Goal: Task Accomplishment & Management: Use online tool/utility

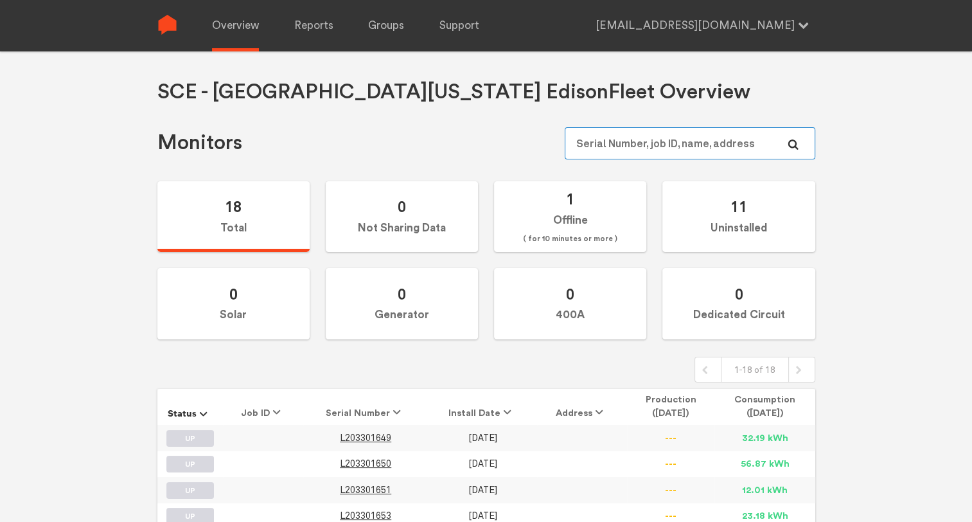
type input "[EMAIL_ADDRESS][DOMAIN_NAME]"
click at [290, 22] on div "Overview Reports Groups Support [EMAIL_ADDRESS][DOMAIN_NAME] Settings Log out" at bounding box center [496, 25] width 638 height 51
click at [309, 30] on link "Reports" at bounding box center [313, 25] width 39 height 51
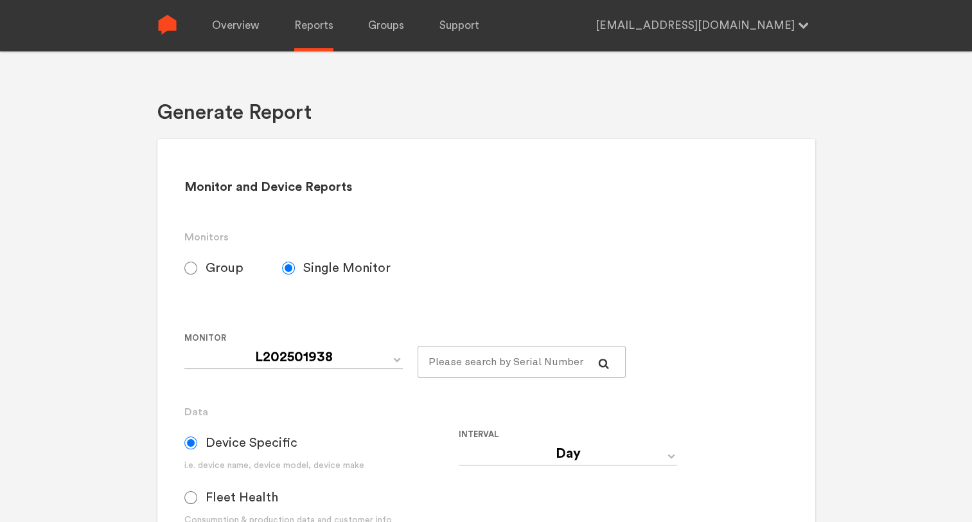
select select "SCE---Southern-[US_STATE]-[GEOGRAPHIC_DATA]-Default"
click at [181, 272] on div "Monitor and Device Reports Monitors Group Single Monitor Monitor Group SCE---So…" at bounding box center [486, 466] width 658 height 655
click at [190, 272] on input "Group" at bounding box center [190, 268] width 13 height 13
radio input "true"
radio input "false"
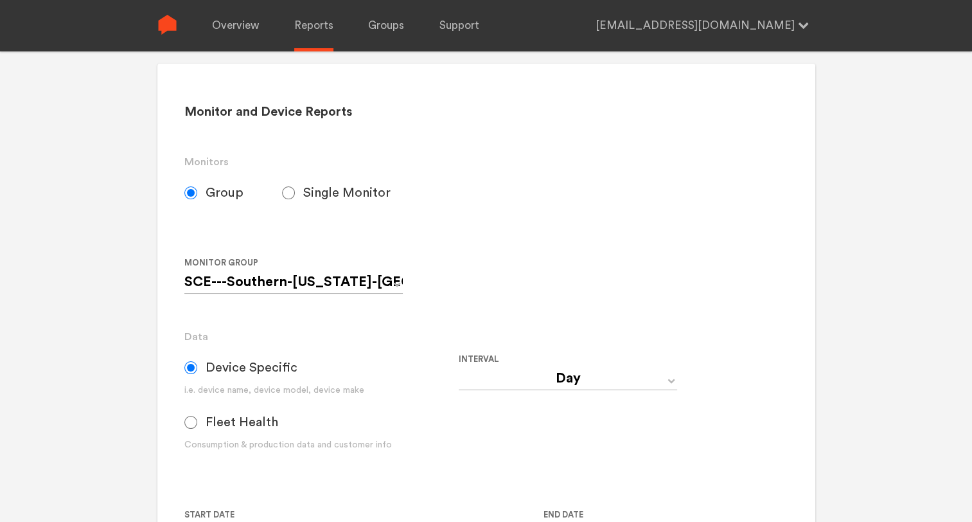
scroll to position [129, 0]
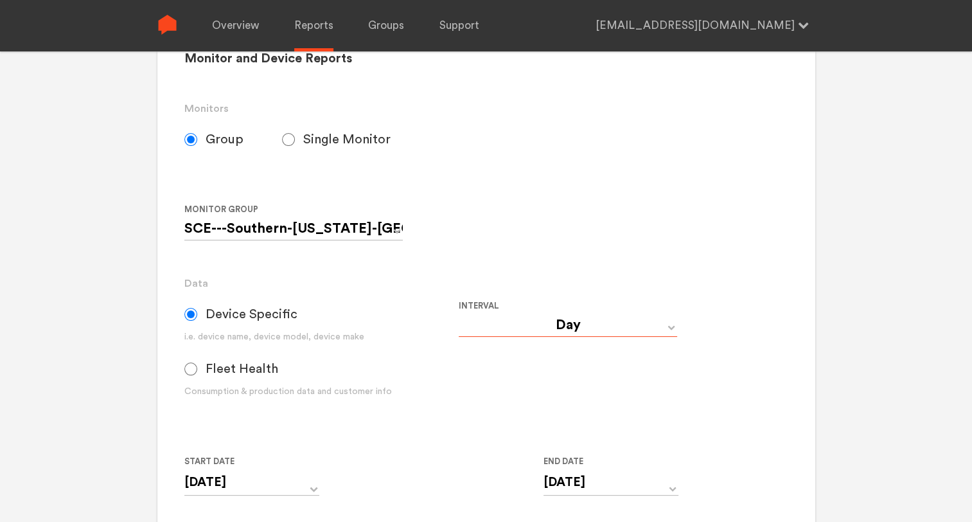
click at [551, 326] on select "Day Year Month Week Hour 30 Minute 15 Minute 5 Minute Minute" at bounding box center [568, 325] width 218 height 23
select select "5 Minute"
click at [459, 314] on select "Day Year Month Week Hour 30 Minute 15 Minute 5 Minute Minute" at bounding box center [568, 325] width 218 height 23
type input "[DATE] 12:00 AM"
type input "[DATE] 11:59 PM"
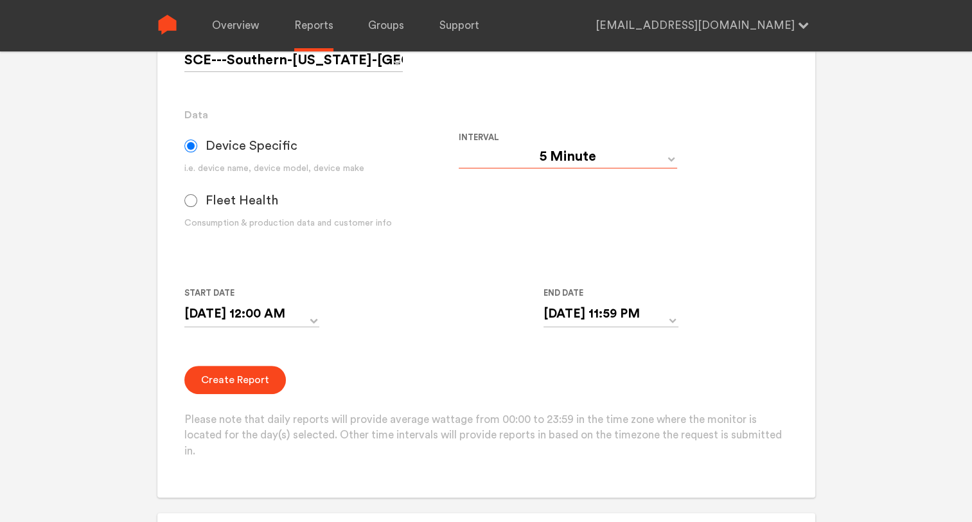
scroll to position [321, 0]
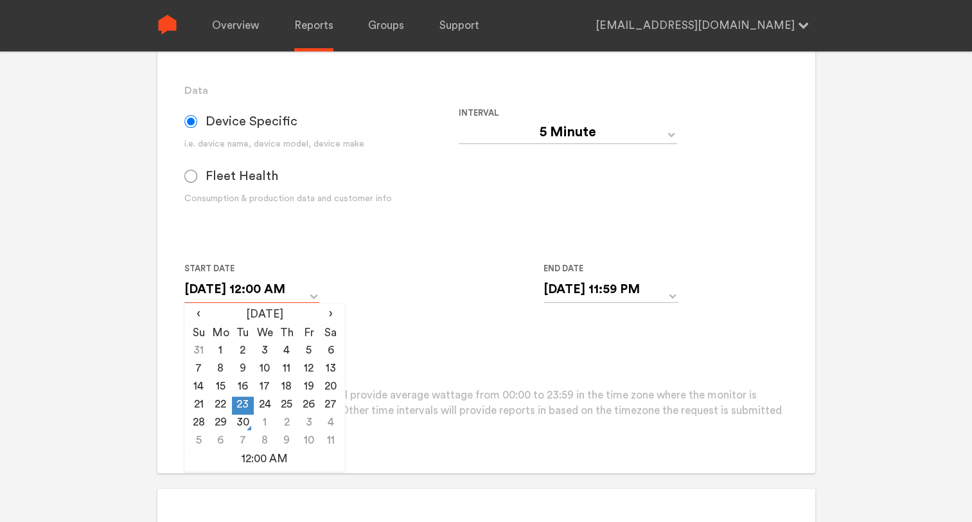
click at [318, 293] on input "[DATE] 12:00 AM" at bounding box center [251, 289] width 135 height 26
click at [215, 407] on td "22" at bounding box center [220, 405] width 22 height 18
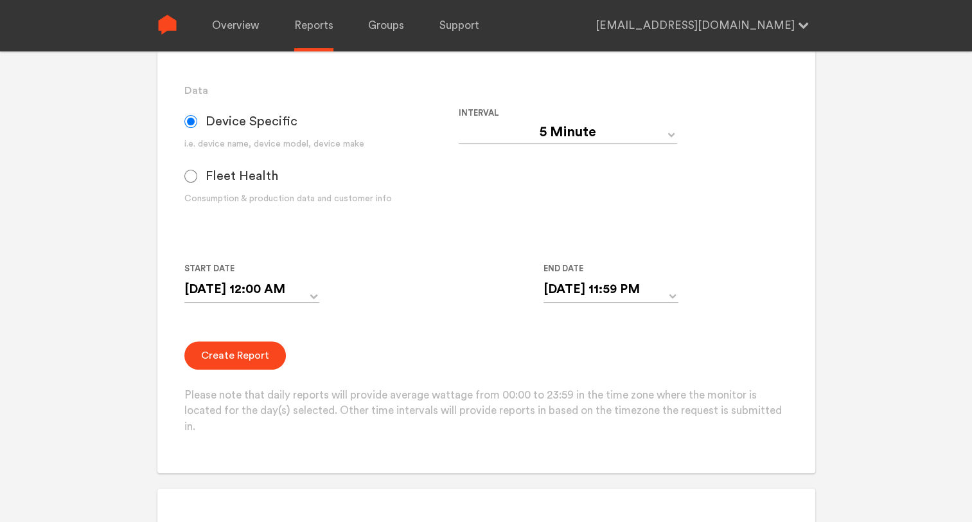
click at [359, 280] on div "Start Date [DATE] 12:00 AM ‹ [DATE] › Su Mo Tu We Th Fr Sa 31 1 2 3 4 5 6 7 8 9…" at bounding box center [458, 290] width 549 height 58
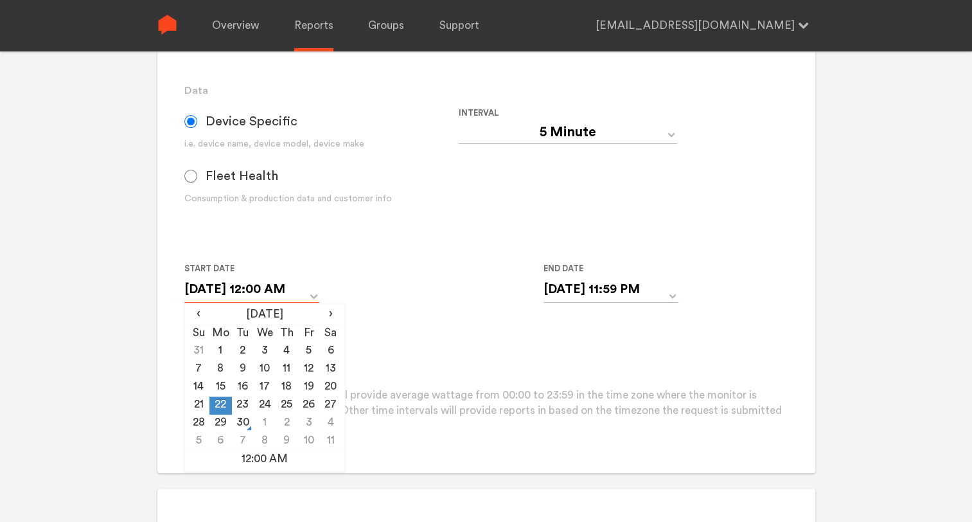
click at [312, 295] on input "[DATE] 12:00 AM" at bounding box center [251, 289] width 135 height 26
click at [238, 400] on td "23" at bounding box center [243, 405] width 22 height 18
type input "[DATE] 12:00 AM"
click at [416, 292] on div "Start Date [DATE] 12:00 AM ‹ [DATE] › Su Mo Tu We Th Fr Sa 31 1 2 3 4 5 6 7 8 9…" at bounding box center [458, 290] width 549 height 58
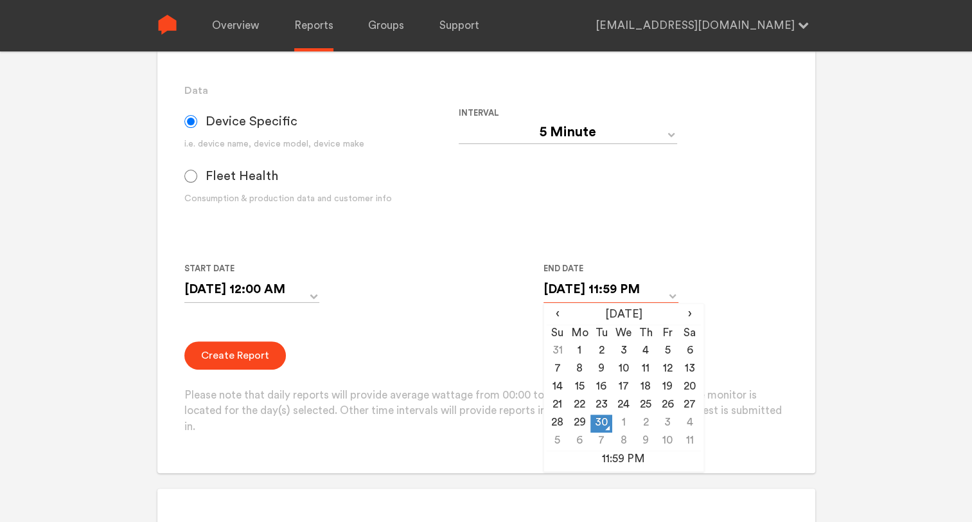
click at [672, 295] on input "[DATE] 11:59 PM" at bounding box center [611, 289] width 135 height 26
click at [587, 417] on td "29" at bounding box center [580, 423] width 22 height 18
type input "[DATE] 11:59 PM"
click at [743, 224] on form "Group Single Monitor Monitor Group SCE---Southern-[US_STATE]-Edison-Default Cel…" at bounding box center [485, 183] width 603 height 504
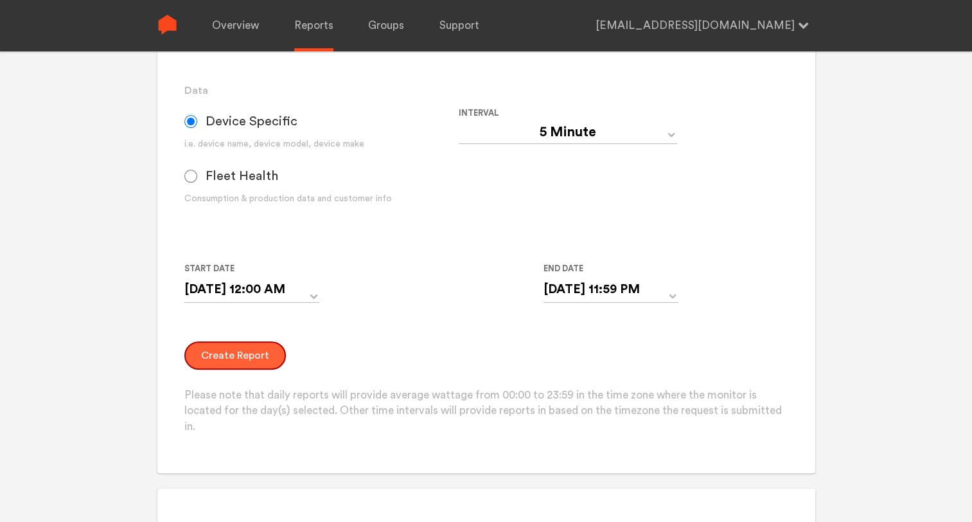
click at [251, 360] on button "Create Report" at bounding box center [235, 355] width 102 height 28
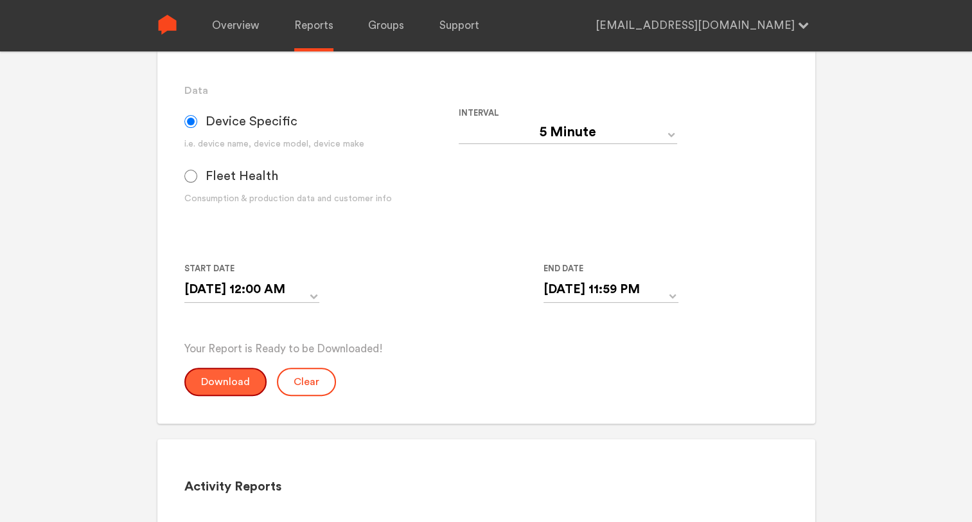
click at [229, 383] on button "Download" at bounding box center [225, 382] width 82 height 28
